Goal: Task Accomplishment & Management: Use online tool/utility

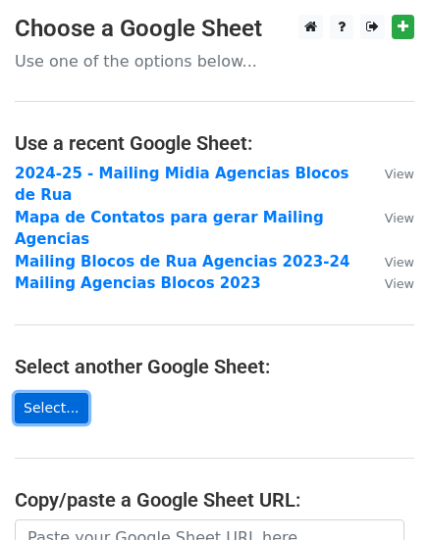
click at [57, 393] on link "Select..." at bounding box center [52, 408] width 74 height 30
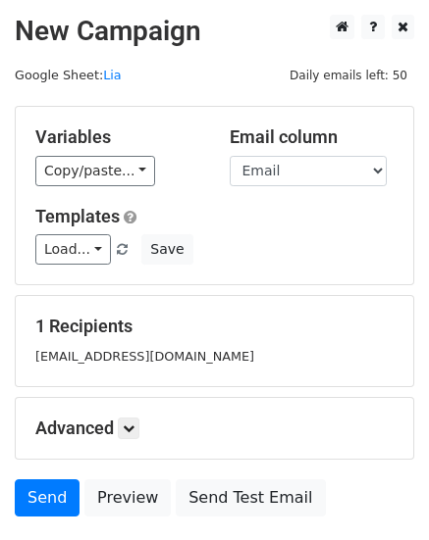
click at [136, 89] on main "New Campaign Daily emails left: 50 Google Sheet: Lia Variables Copy/paste... {{…" at bounding box center [214, 271] width 429 height 512
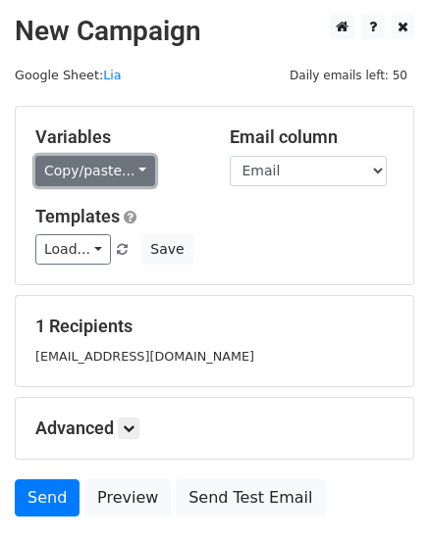
click at [120, 172] on link "Copy/paste..." at bounding box center [95, 171] width 120 height 30
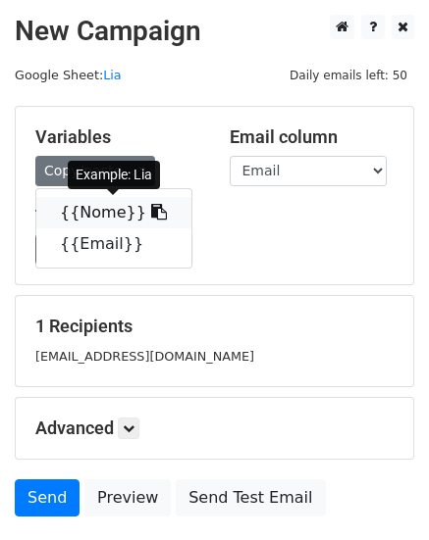
click at [113, 215] on link "{{Nome}}" at bounding box center [113, 212] width 155 height 31
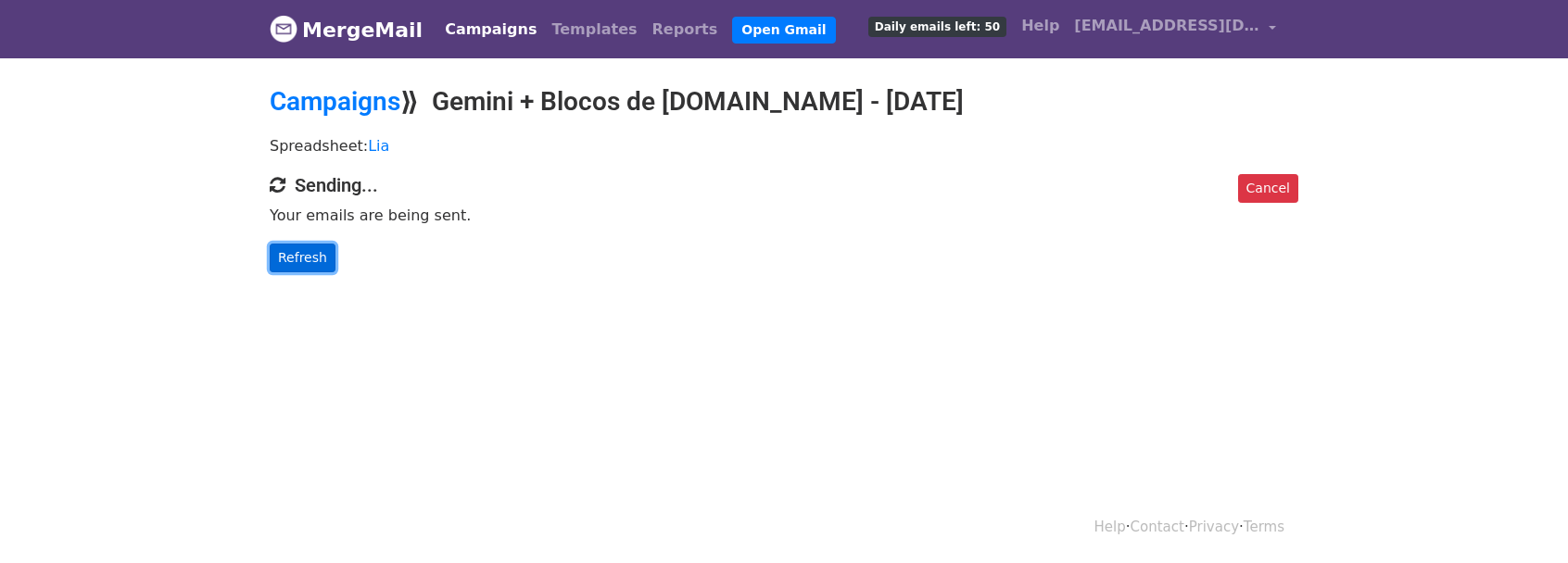
click at [293, 261] on link "Refresh" at bounding box center [302, 258] width 66 height 28
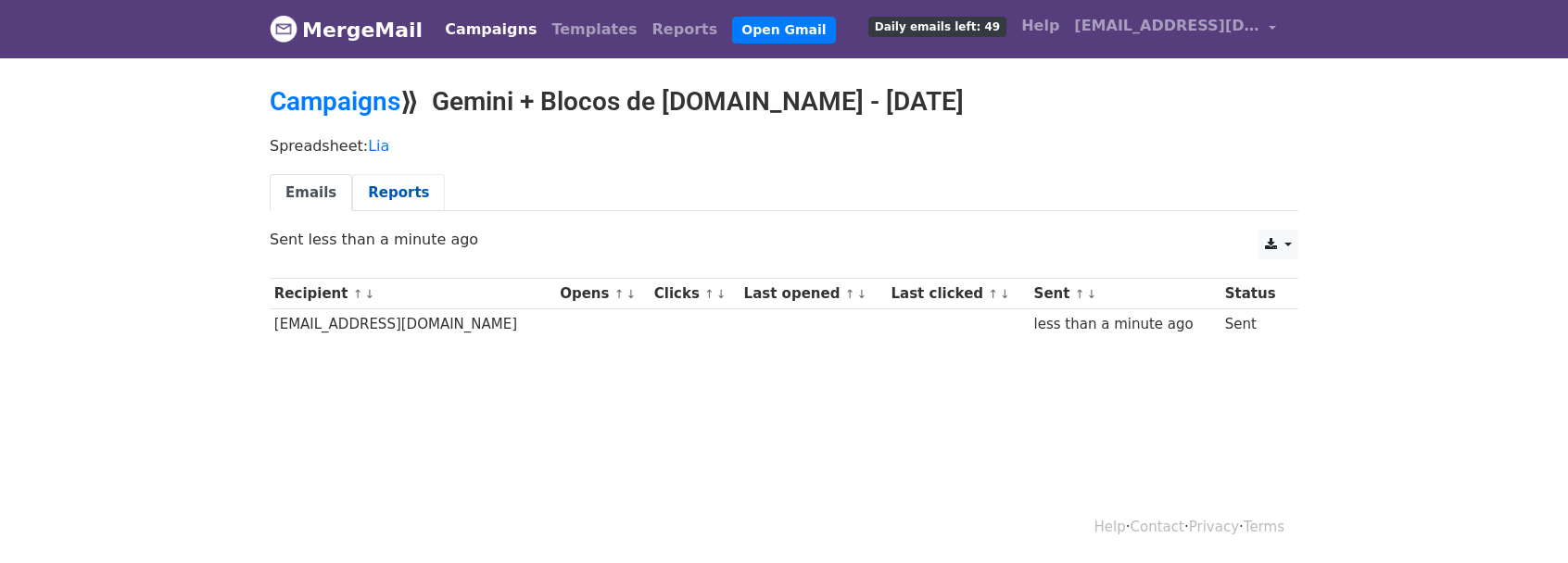
click at [372, 186] on link "Reports" at bounding box center [399, 193] width 93 height 38
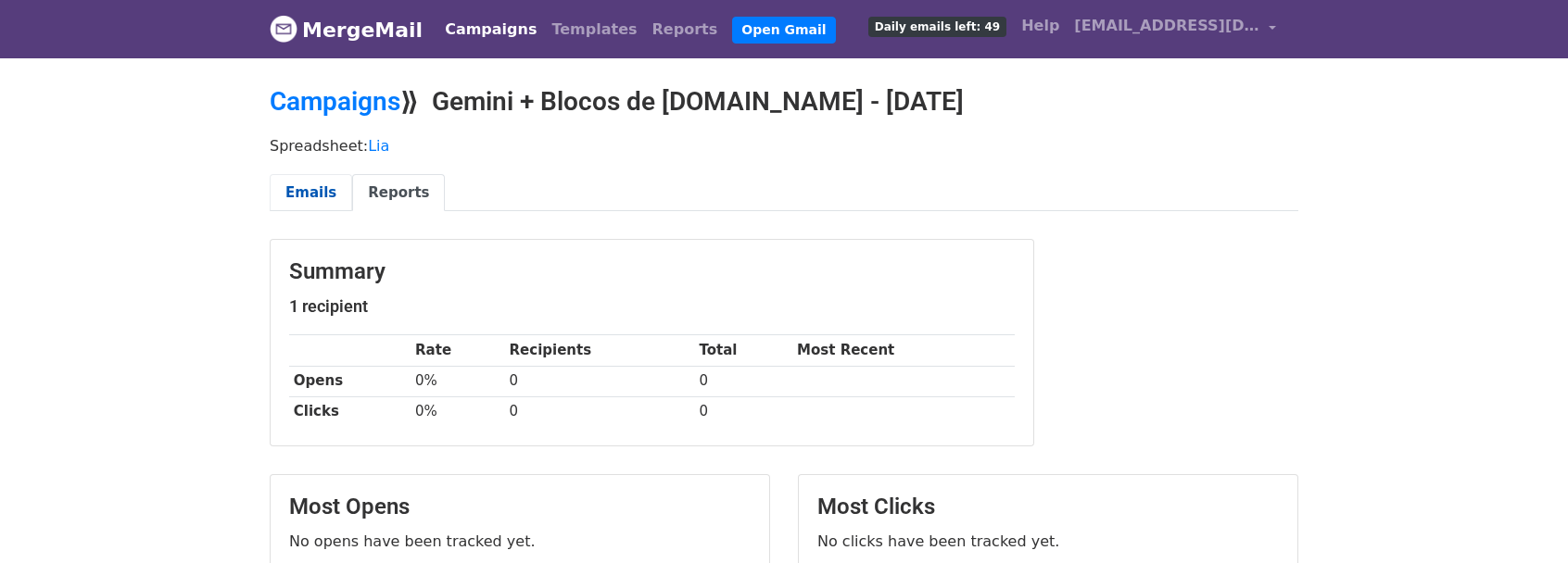
click at [307, 182] on link "Emails" at bounding box center [310, 193] width 82 height 38
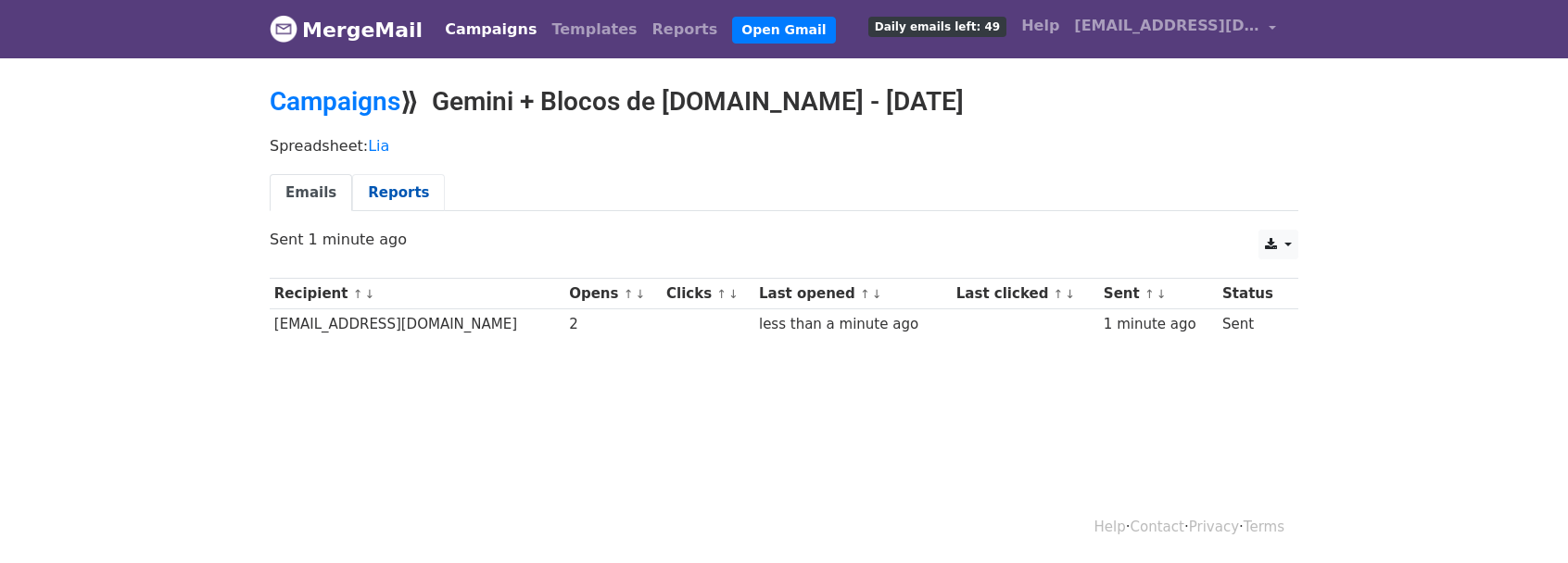
click at [389, 174] on link "Reports" at bounding box center [399, 193] width 93 height 38
